Goal: Task Accomplishment & Management: Complete application form

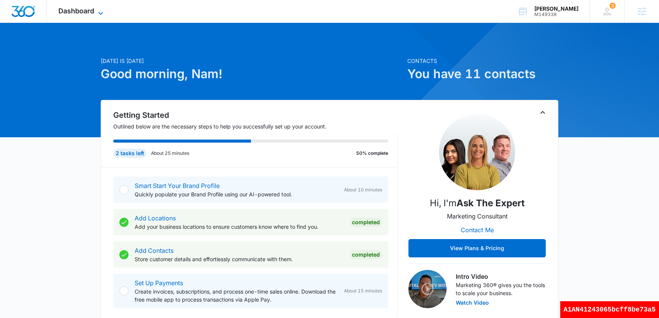
click at [85, 7] on span "Dashboard" at bounding box center [76, 11] width 36 height 8
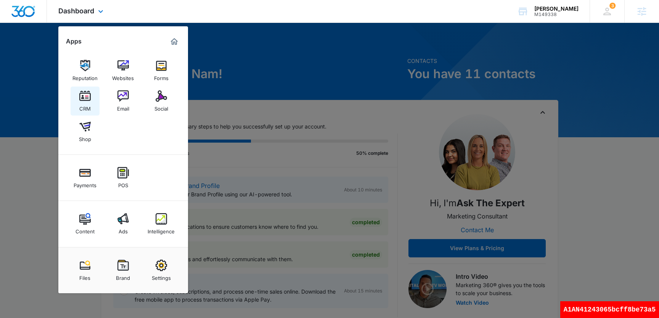
click at [92, 102] on link "CRM" at bounding box center [85, 101] width 29 height 29
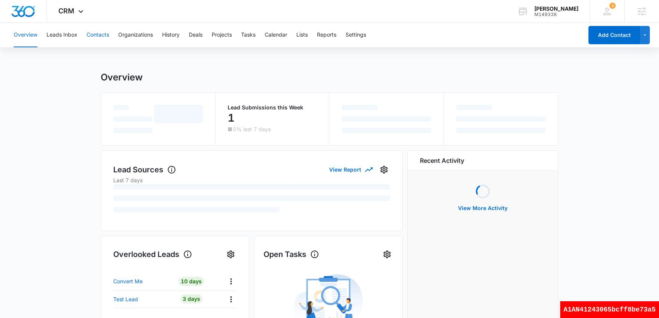
click at [106, 40] on button "Contacts" at bounding box center [98, 35] width 23 height 24
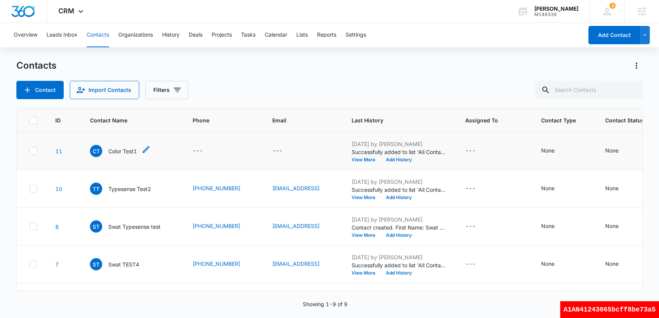
click at [128, 153] on p "Color Test1" at bounding box center [122, 151] width 29 height 8
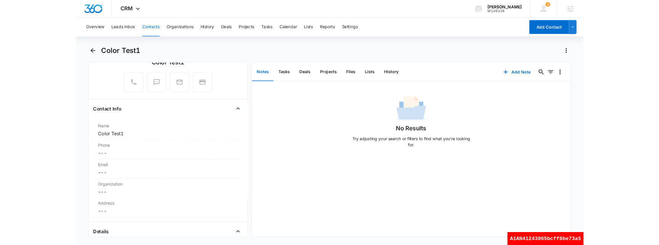
scroll to position [132, 0]
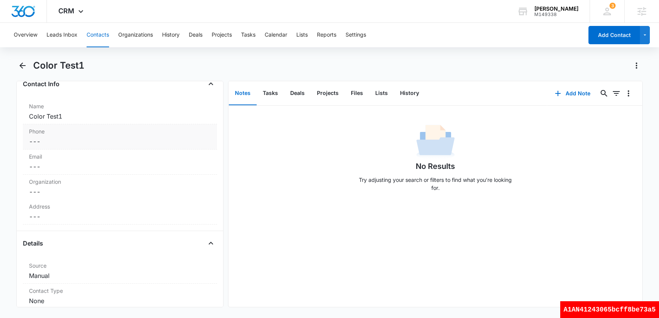
click at [55, 147] on div "Phone Cancel Save Changes ---" at bounding box center [120, 136] width 194 height 25
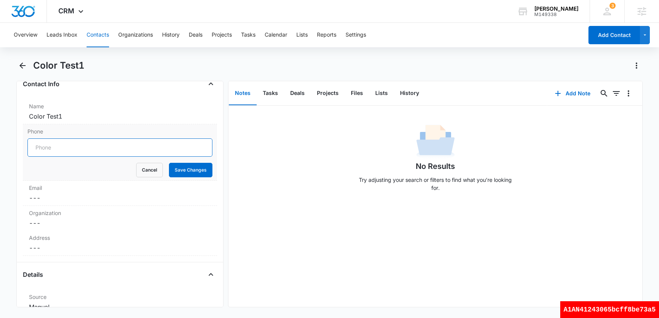
click at [63, 152] on input "Phone" at bounding box center [119, 148] width 185 height 18
type input "(501) 982-9898"
click at [191, 171] on button "Save Changes" at bounding box center [191, 170] width 44 height 15
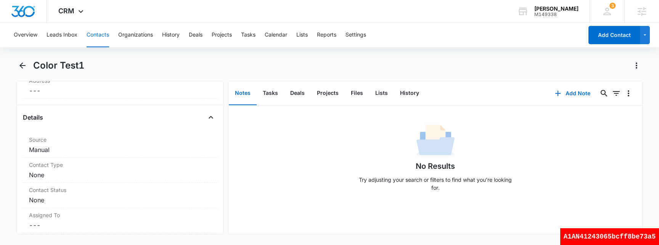
scroll to position [260, 0]
click at [270, 60] on div "Color Test1" at bounding box center [338, 66] width 610 height 12
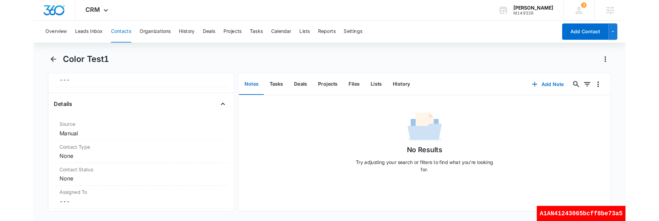
scroll to position [341, 0]
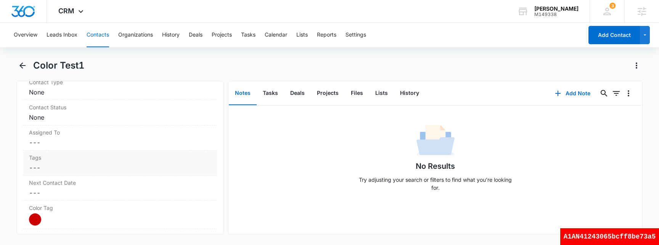
click at [49, 174] on div "Tags Cancel Save Changes ---" at bounding box center [120, 163] width 194 height 25
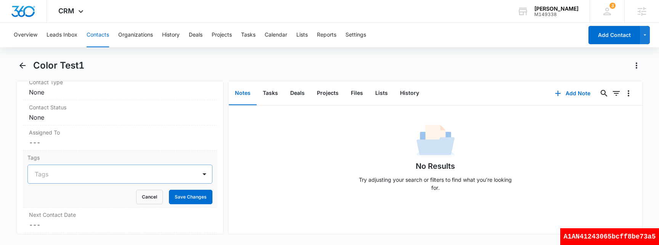
click at [60, 177] on div at bounding box center [115, 174] width 161 height 11
type input "bbq"
click at [136, 203] on div "bbq" at bounding box center [119, 202] width 165 height 8
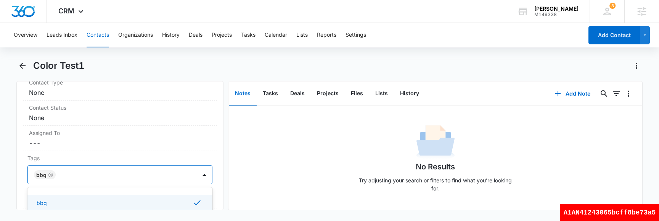
click at [239, 157] on div "No Results Try adjusting your search or filters to find what you’re looking for." at bounding box center [436, 161] width 414 height 76
click at [194, 198] on button "Save Changes" at bounding box center [191, 197] width 44 height 15
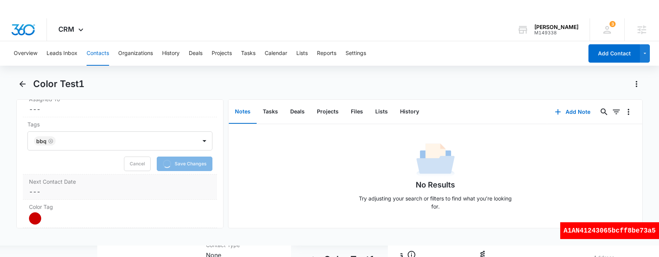
scroll to position [393, 0]
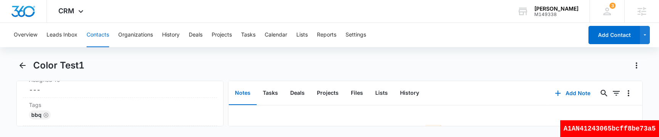
click at [626, 126] on div "A1AN41243065bcff8be73a5" at bounding box center [610, 129] width 99 height 17
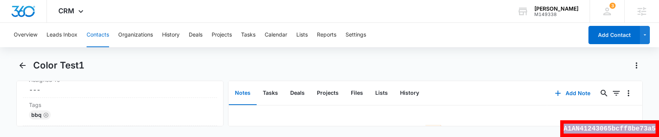
click at [626, 126] on div "A1AN41243065bcff8be73a5" at bounding box center [610, 129] width 99 height 17
copy div "A1AN41243065bcff8be73a5"
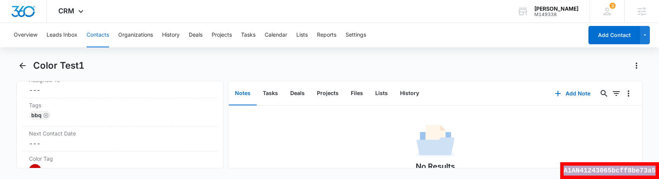
click at [102, 37] on button "Contacts" at bounding box center [98, 35] width 23 height 24
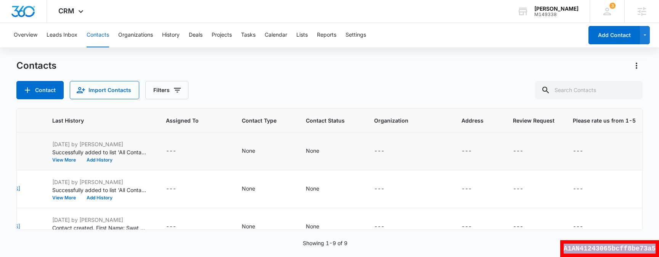
scroll to position [0, 434]
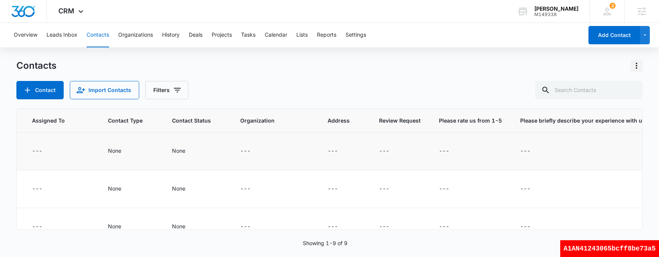
click at [634, 67] on icon "Actions" at bounding box center [636, 65] width 9 height 9
click at [613, 88] on div "Choose Columns" at bounding box center [599, 86] width 50 height 5
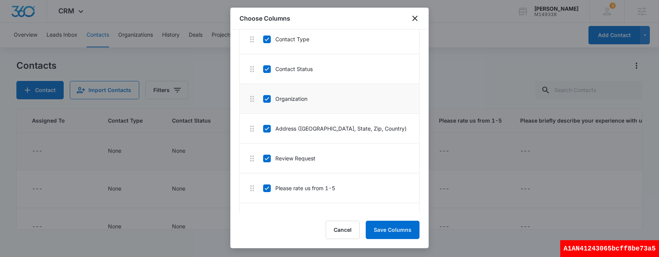
scroll to position [714, 0]
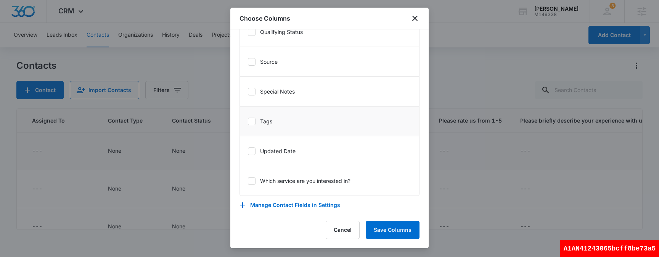
click at [251, 124] on icon at bounding box center [251, 121] width 7 height 7
click at [248, 121] on input "Tags" at bounding box center [248, 121] width 0 height 0
click at [401, 232] on button "Save Columns" at bounding box center [393, 230] width 54 height 18
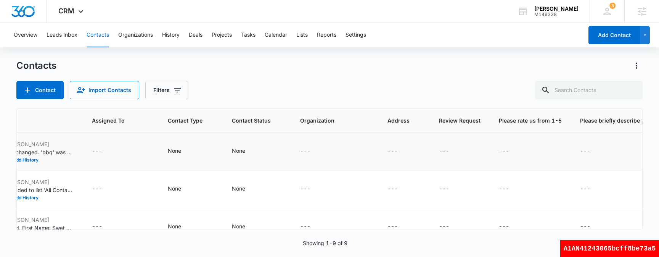
scroll to position [0, 475]
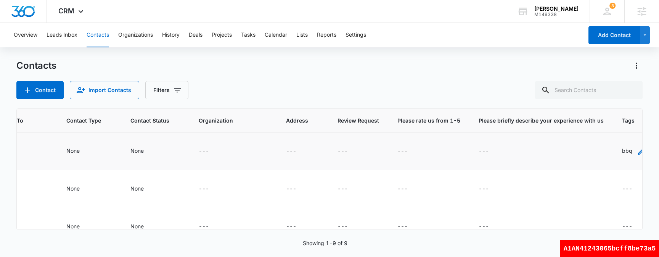
click at [637, 151] on icon "Tags - bbq - Select to Edit Field" at bounding box center [641, 151] width 9 height 9
click at [622, 103] on input "text" at bounding box center [623, 102] width 2 height 8
type input "bbq2"
click at [622, 123] on div "bbq2" at bounding box center [622, 129] width 62 height 14
click at [640, 83] on label "Tags" at bounding box center [631, 85] width 75 height 8
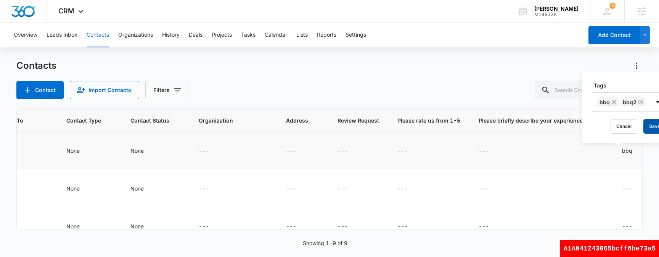
click at [651, 129] on button "Save" at bounding box center [655, 126] width 23 height 15
click at [611, 243] on div "A1AN41243065bcff8be73a5" at bounding box center [610, 248] width 99 height 17
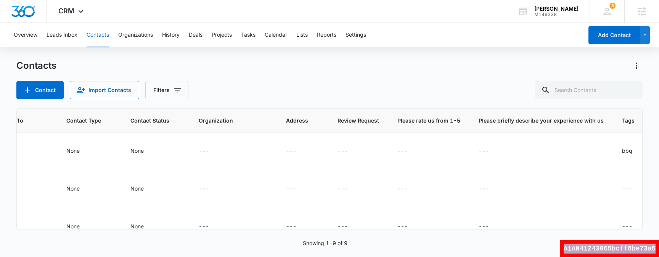
click at [611, 243] on div "A1AN41243065bcff8be73a5" at bounding box center [610, 248] width 99 height 17
copy div "A1AN41243065bcff8be73a5"
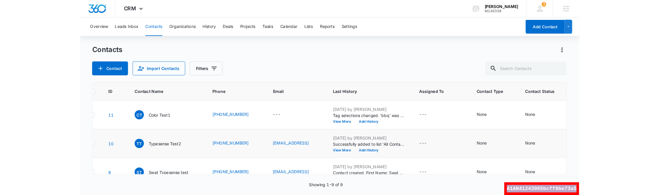
scroll to position [0, 0]
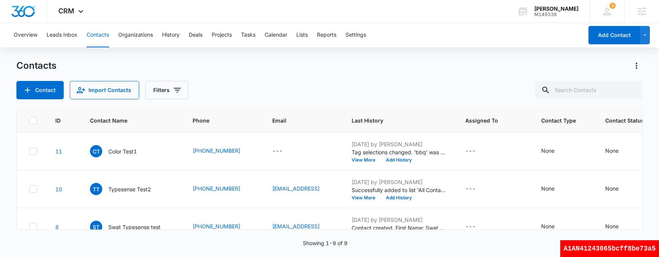
click at [320, 69] on div "Contacts" at bounding box center [329, 66] width 627 height 12
click at [307, 35] on button "Lists" at bounding box center [302, 35] width 11 height 24
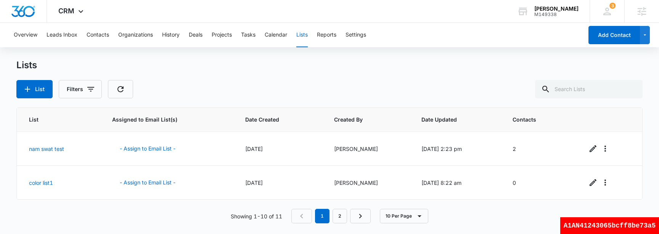
scroll to position [271, 0]
click at [102, 37] on button "Contacts" at bounding box center [98, 35] width 23 height 24
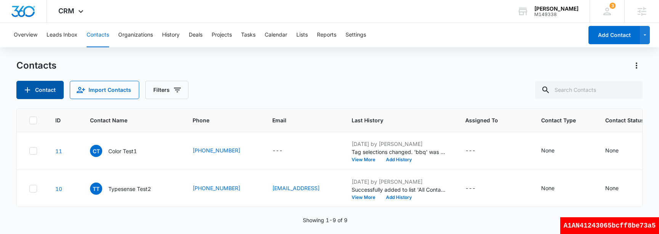
click at [53, 92] on button "Contact" at bounding box center [39, 90] width 47 height 18
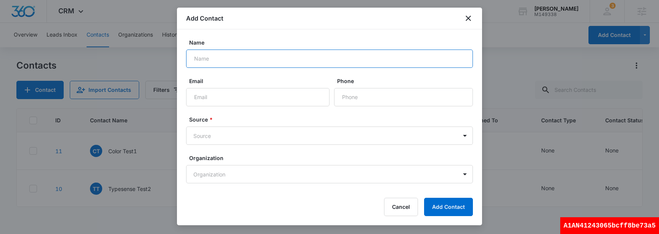
click at [265, 66] on input "Name" at bounding box center [329, 59] width 287 height 18
type input "color test2"
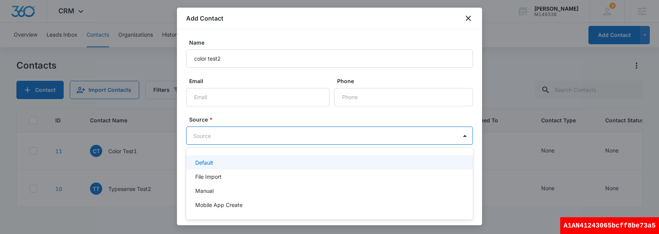
click at [255, 140] on body "CRM Apps Reputation Websites Forms CRM Email Social Shop Payments POS Content A…" at bounding box center [329, 117] width 659 height 234
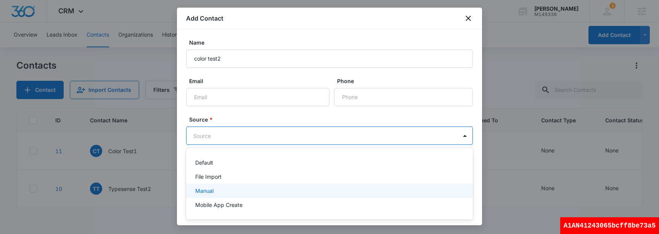
click at [248, 192] on div "Manual" at bounding box center [328, 191] width 267 height 8
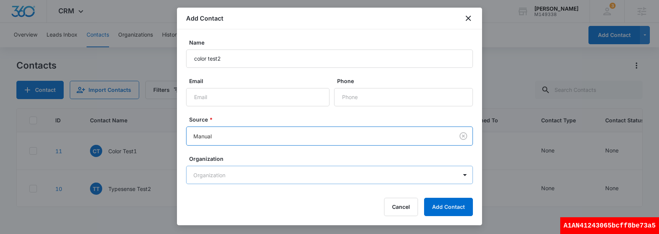
scroll to position [60, 0]
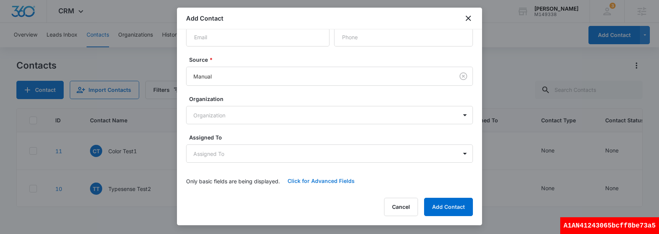
click at [329, 180] on button "Click for Advanced Fields" at bounding box center [321, 181] width 82 height 18
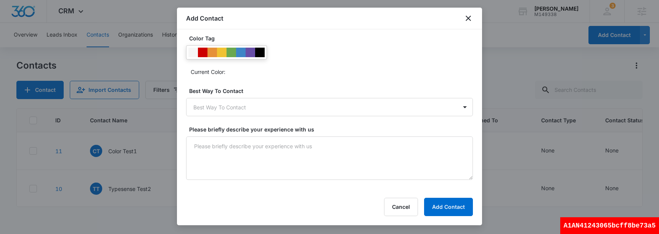
scroll to position [293, 0]
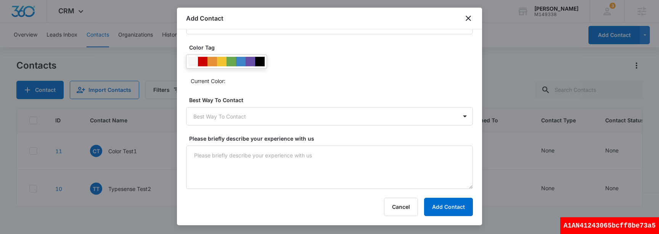
click at [204, 64] on div at bounding box center [203, 62] width 10 height 10
click at [468, 205] on button "Add Contact" at bounding box center [448, 207] width 49 height 18
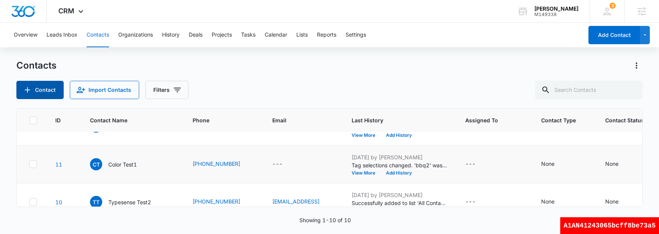
scroll to position [26, 0]
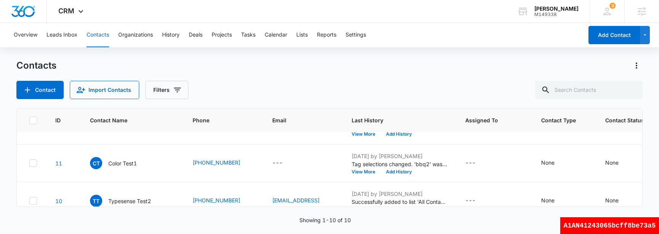
click at [598, 229] on div "A1AN41243065bcff8be73a5" at bounding box center [610, 226] width 99 height 17
copy div "A1AN41243065bcff8be73a5"
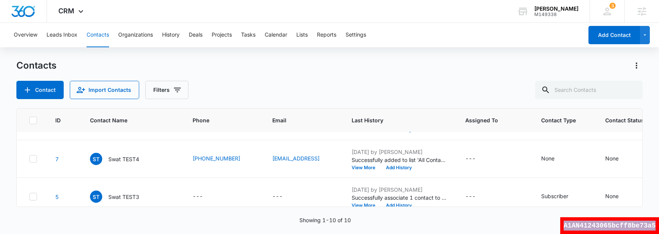
scroll to position [0, 0]
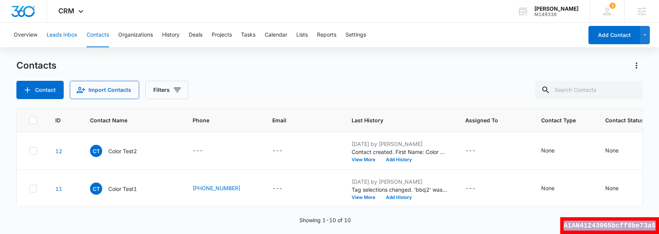
click at [73, 39] on button "Leads Inbox" at bounding box center [62, 35] width 31 height 24
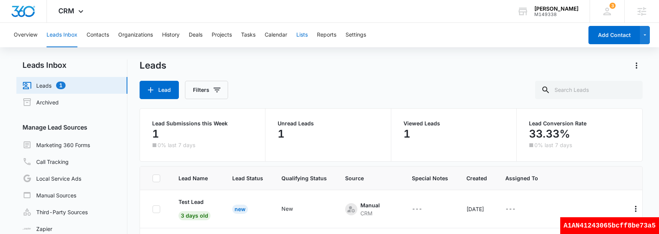
click at [306, 37] on button "Lists" at bounding box center [302, 35] width 11 height 24
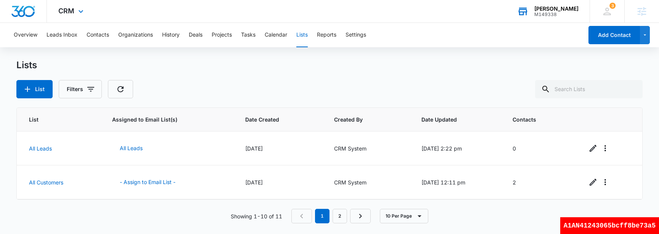
click at [561, 15] on div "M149338" at bounding box center [557, 14] width 44 height 5
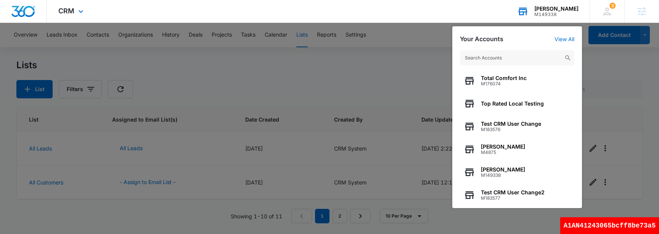
click at [501, 60] on input "text" at bounding box center [517, 57] width 114 height 15
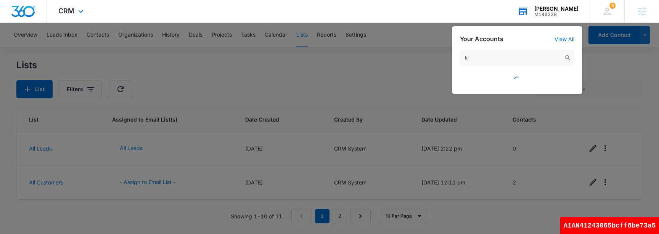
type input "k"
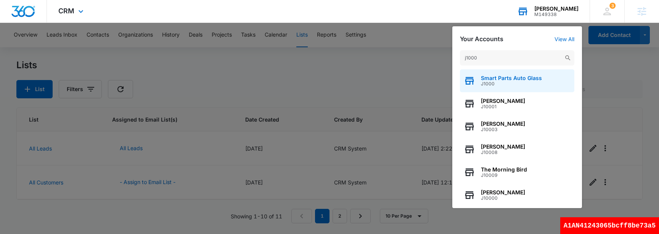
type input "j1000"
click at [491, 83] on span "J1000" at bounding box center [511, 83] width 61 height 5
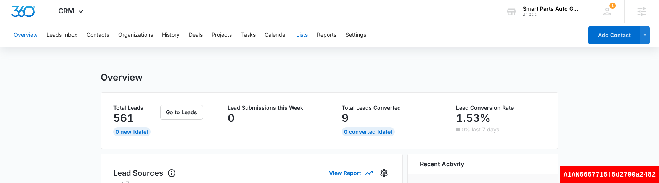
click at [302, 35] on button "Lists" at bounding box center [302, 35] width 11 height 24
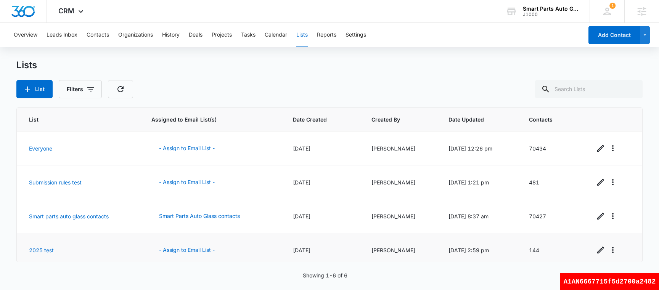
scroll to position [73, 0]
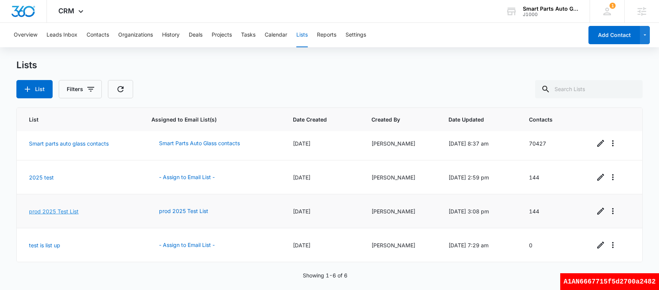
click at [63, 213] on link "prod 2025 Test List" at bounding box center [54, 211] width 50 height 6
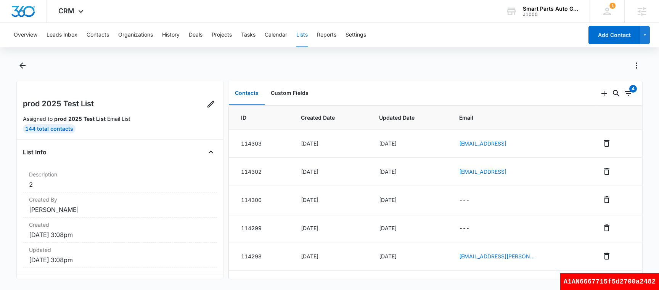
click at [308, 39] on button "Lists" at bounding box center [302, 35] width 11 height 24
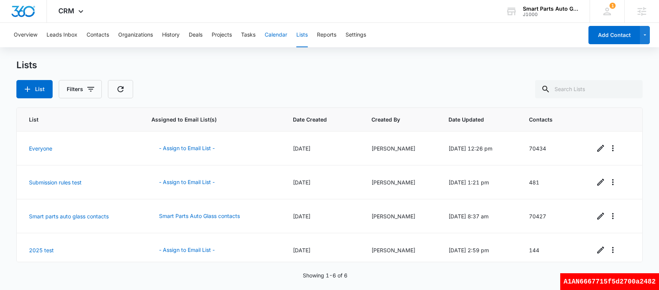
click at [276, 29] on button "Calendar" at bounding box center [276, 35] width 23 height 24
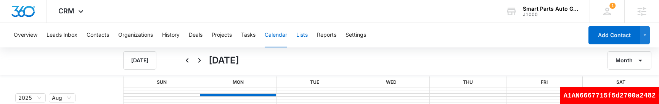
click at [307, 35] on button "Lists" at bounding box center [302, 35] width 11 height 24
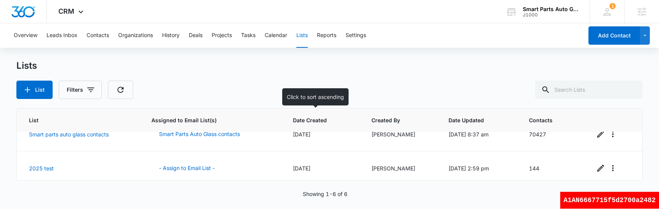
scroll to position [155, 0]
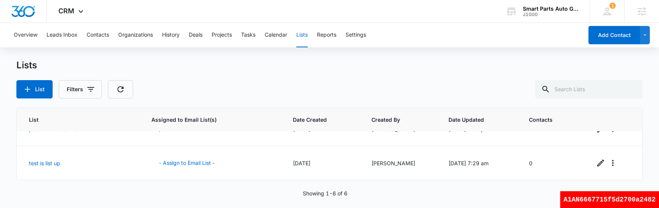
click at [308, 37] on button "Lists" at bounding box center [302, 35] width 11 height 24
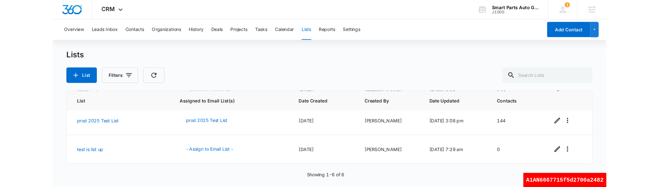
scroll to position [142, 0]
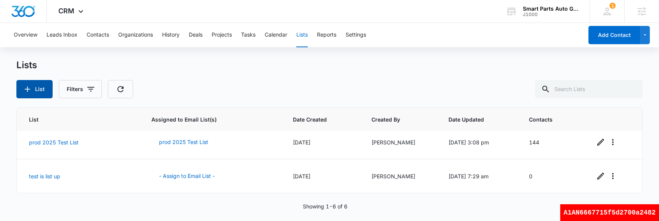
click at [38, 86] on button "List" at bounding box center [34, 89] width 36 height 18
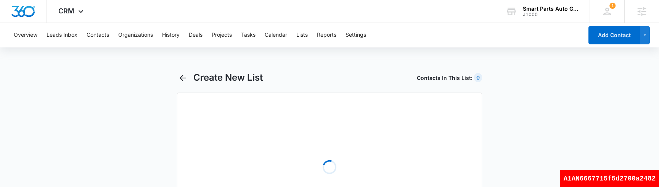
select select "31"
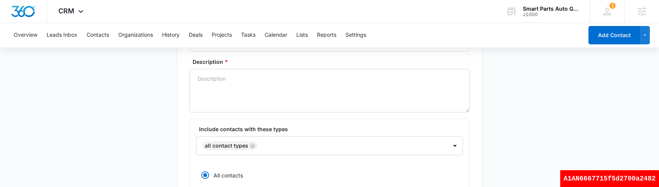
scroll to position [23, 0]
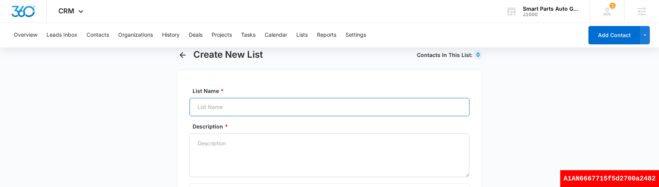
click at [249, 107] on input "List Name *" at bounding box center [330, 107] width 280 height 18
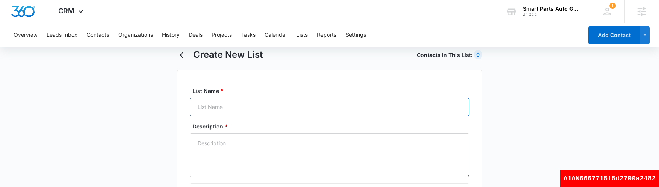
click at [309, 110] on input "List Name *" at bounding box center [330, 107] width 280 height 18
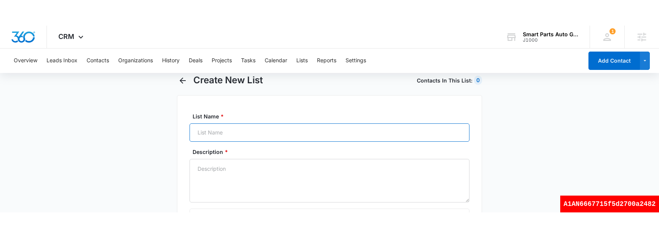
scroll to position [15, 0]
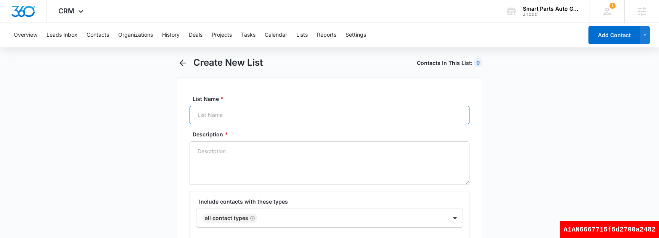
click at [247, 110] on input "List Name *" at bounding box center [330, 115] width 280 height 18
type input "SWAT TEST"
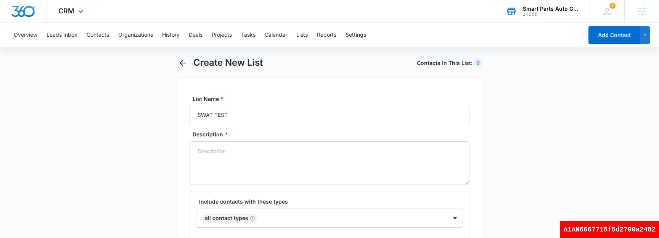
click at [550, 12] on div "J1000" at bounding box center [551, 14] width 56 height 5
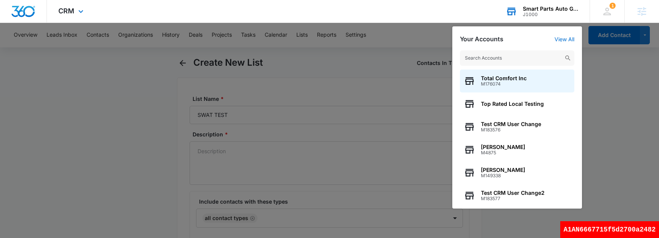
click at [510, 53] on input "text" at bounding box center [517, 57] width 114 height 15
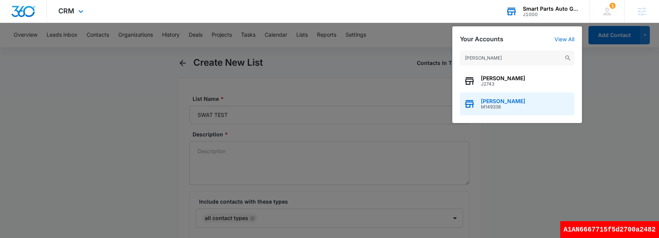
type input "[PERSON_NAME]"
click at [506, 101] on span "[PERSON_NAME]" at bounding box center [503, 101] width 44 height 6
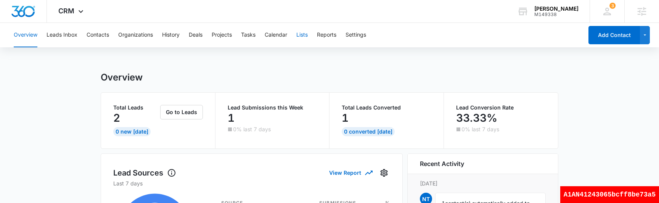
click at [301, 36] on button "Lists" at bounding box center [302, 35] width 11 height 24
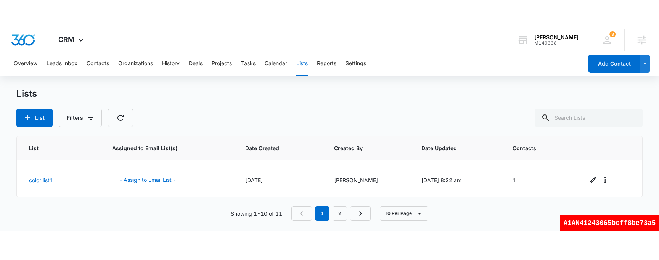
scroll to position [245, 0]
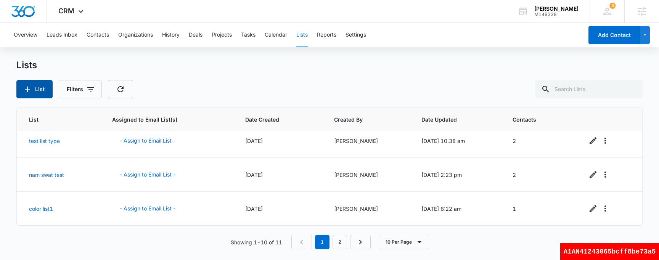
click at [41, 90] on button "List" at bounding box center [34, 89] width 36 height 18
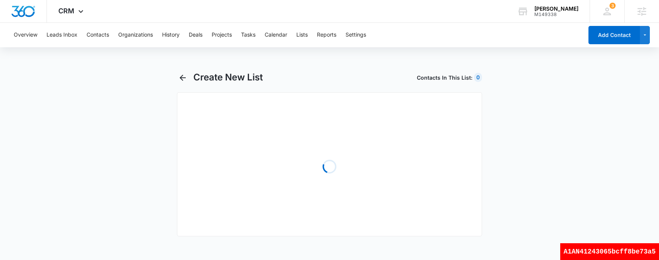
select select "31"
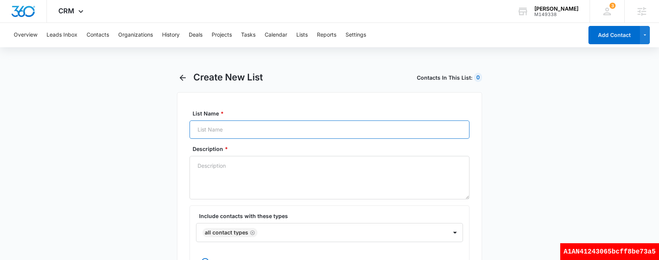
click at [242, 128] on input "List Name *" at bounding box center [330, 130] width 280 height 18
type input "SWAT TEST LIST1"
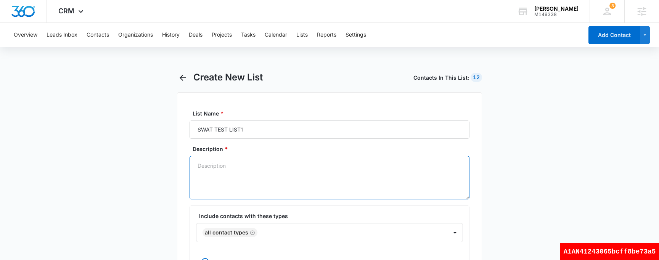
click at [239, 174] on textarea "Description *" at bounding box center [330, 178] width 280 height 44
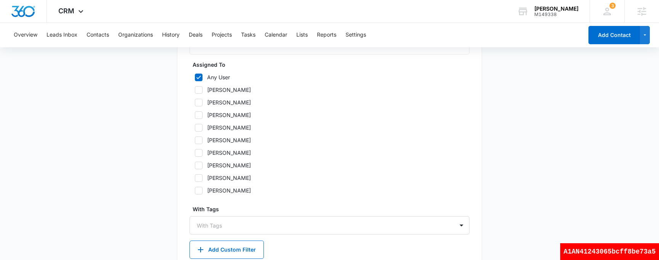
scroll to position [447, 0]
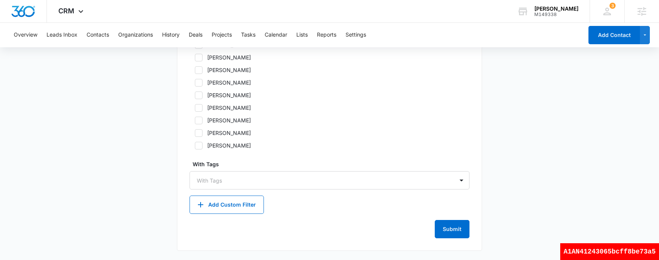
type textarea "test1"
click at [452, 231] on button "Submit" at bounding box center [452, 229] width 35 height 18
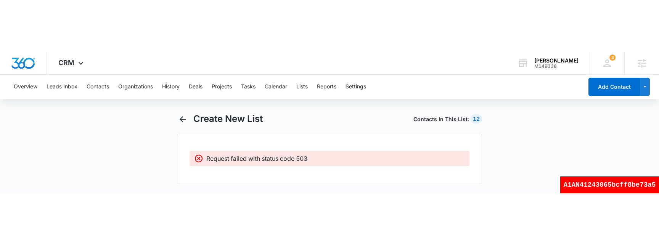
scroll to position [0, 0]
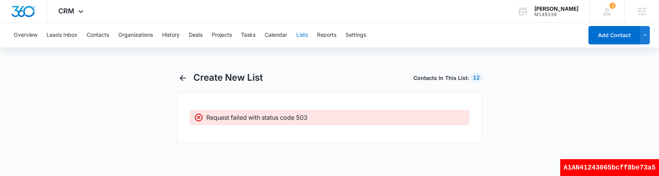
click at [305, 37] on button "Lists" at bounding box center [302, 35] width 11 height 24
